Goal: Information Seeking & Learning: Find specific fact

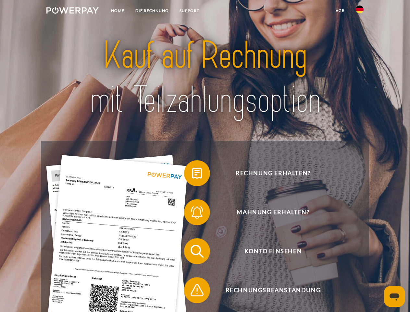
click at [72, 11] on img at bounding box center [72, 10] width 52 height 6
click at [360, 11] on img at bounding box center [360, 10] width 8 height 8
click at [340, 11] on link "agb" at bounding box center [340, 11] width 20 height 12
click at [192, 174] on span at bounding box center [187, 173] width 32 height 32
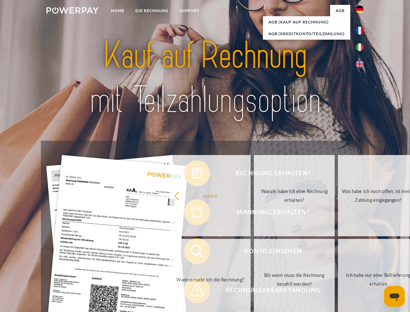
click at [192, 213] on div "Rechnung erhalten? Mahnung erhalten? Konto einsehen" at bounding box center [205, 271] width 328 height 260
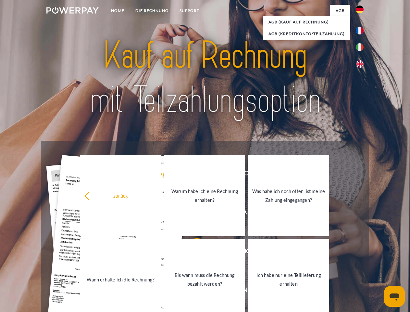
click at [192, 252] on link "Bis wann muss die Rechnung bezahlt werden?" at bounding box center [204, 279] width 81 height 81
click at [192, 291] on span at bounding box center [187, 290] width 32 height 32
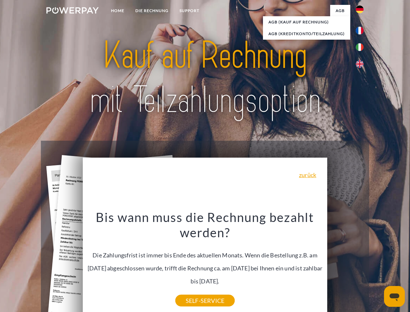
click at [395, 296] on icon "Messaging-Fenster öffnen" at bounding box center [395, 297] width 10 height 8
